Goal: Information Seeking & Learning: Learn about a topic

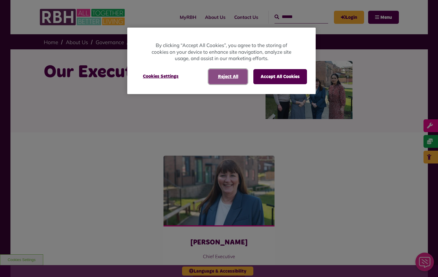
click at [226, 78] on button "Reject All" at bounding box center [227, 76] width 39 height 15
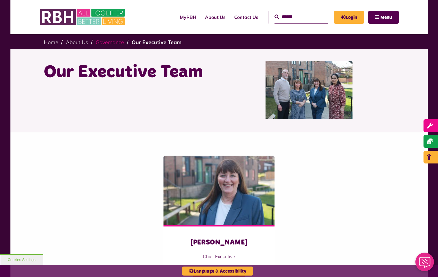
click at [105, 40] on link "Governance" at bounding box center [110, 42] width 28 height 7
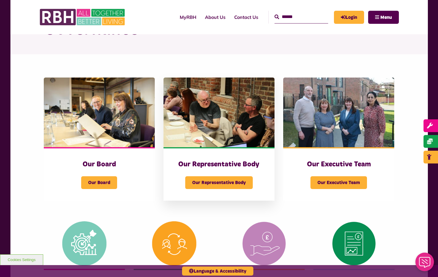
scroll to position [58, 0]
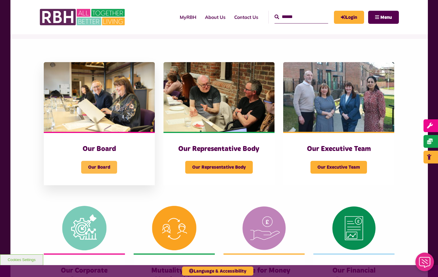
click at [103, 165] on span "Our Board" at bounding box center [99, 167] width 36 height 13
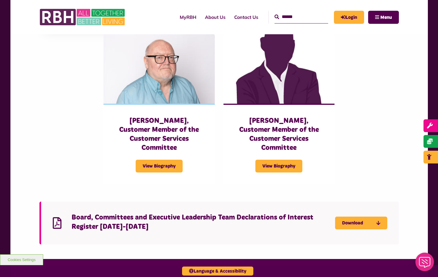
scroll to position [1188, 0]
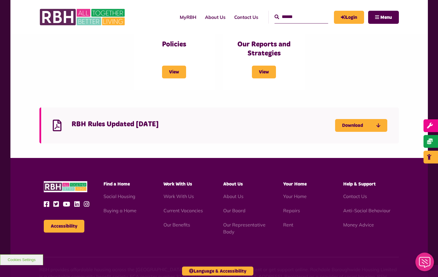
scroll to position [406, 0]
